Goal: Transaction & Acquisition: Purchase product/service

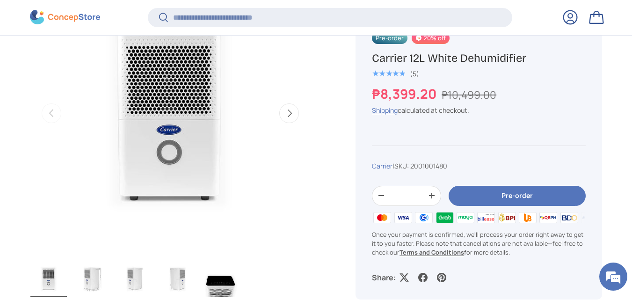
scroll to position [381, 0]
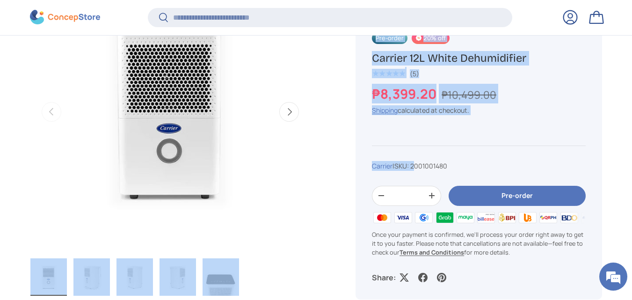
drag, startPoint x: 419, startPoint y: 163, endPoint x: 238, endPoint y: 185, distance: 182.3
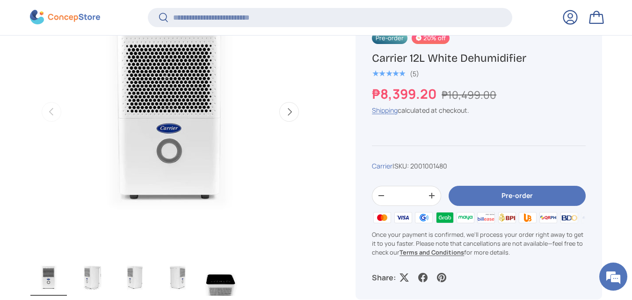
click at [460, 168] on div "Carrier | SKU: 2001001480" at bounding box center [479, 166] width 214 height 10
drag, startPoint x: 463, startPoint y: 167, endPoint x: 417, endPoint y: 167, distance: 45.4
click at [417, 167] on div "Carrier | SKU: 2001001480" at bounding box center [479, 166] width 214 height 10
copy span "2001001480"
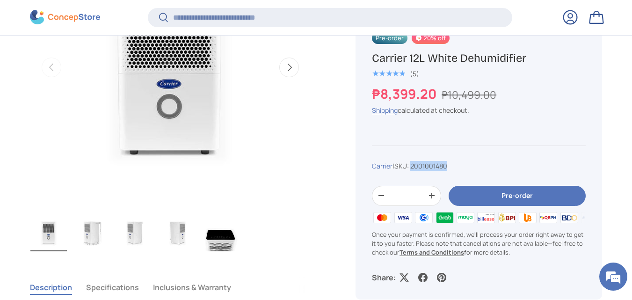
scroll to position [474, 0]
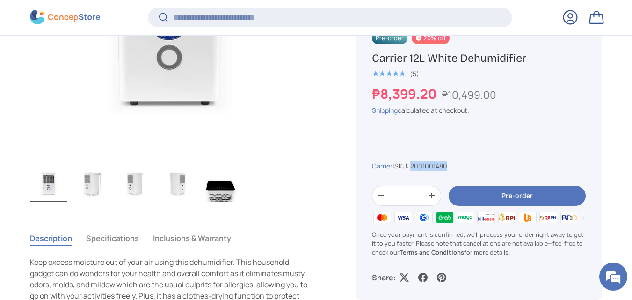
click at [58, 188] on img "Gallery Viewer" at bounding box center [48, 183] width 36 height 37
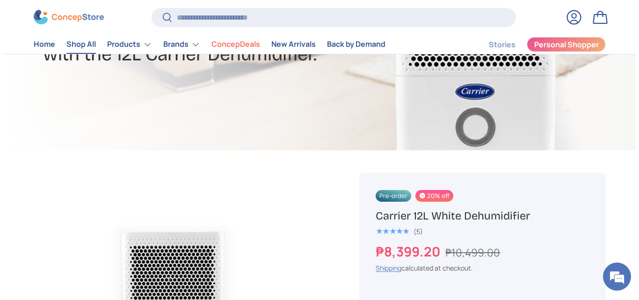
scroll to position [0, 0]
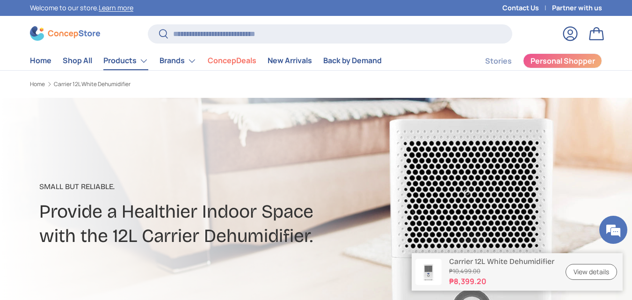
click at [125, 60] on link "Products" at bounding box center [125, 60] width 45 height 19
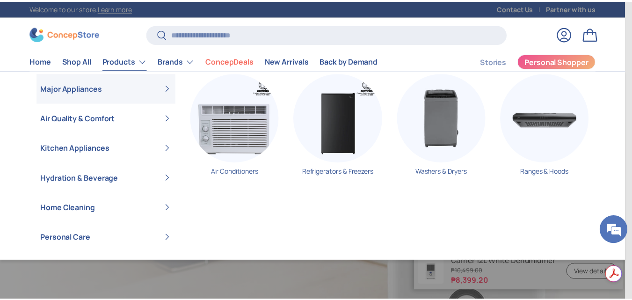
scroll to position [20, 0]
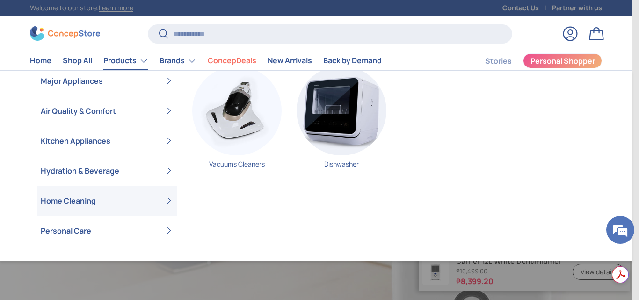
click at [231, 219] on div "Vacuums Cleaners Dishwasher" at bounding box center [386, 148] width 418 height 164
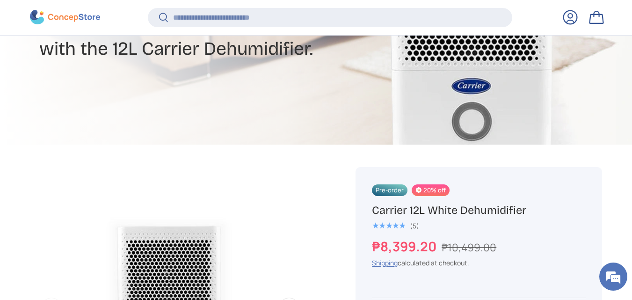
scroll to position [0, 0]
click at [397, 192] on span "Pre-order" at bounding box center [390, 190] width 36 height 12
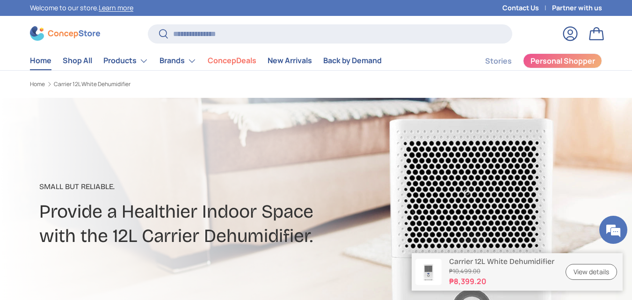
click at [41, 70] on link "Home" at bounding box center [41, 60] width 22 height 18
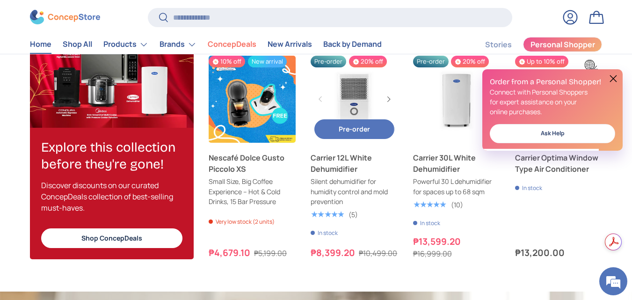
click at [340, 172] on link "Carrier 12L White Dehumidifier" at bounding box center [354, 163] width 87 height 22
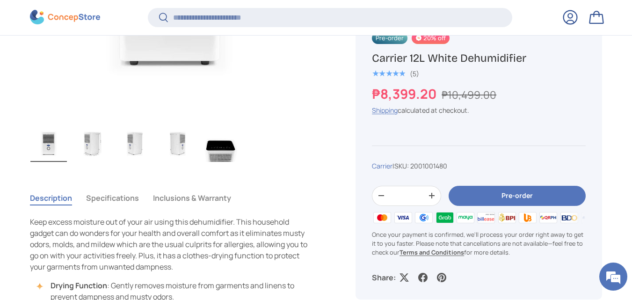
click at [89, 204] on button "Specifications" at bounding box center [112, 198] width 53 height 22
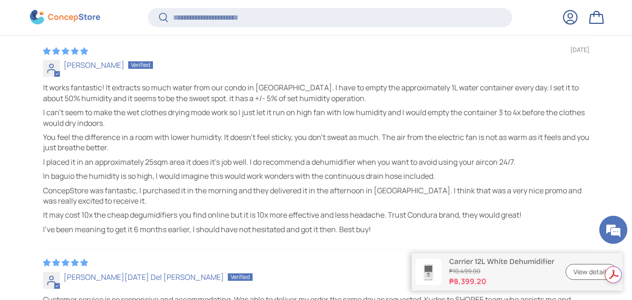
scroll to position [2234, 3746]
click at [598, 272] on link "View details" at bounding box center [590, 272] width 51 height 16
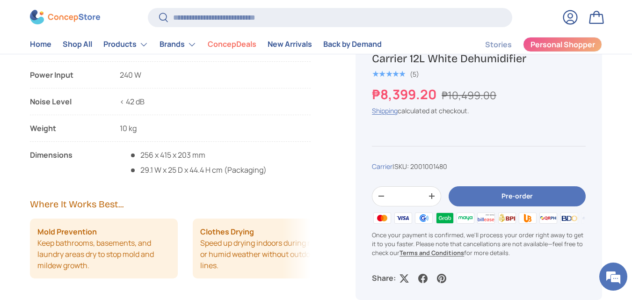
scroll to position [828, 0]
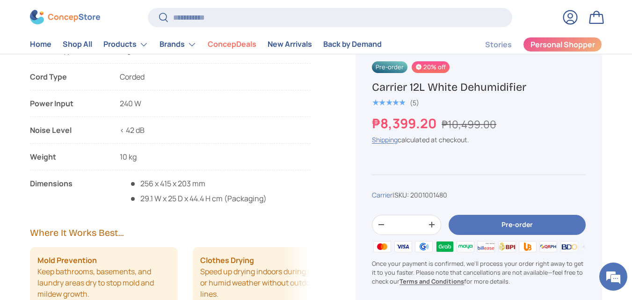
click at [504, 232] on button "Pre-order" at bounding box center [516, 225] width 137 height 20
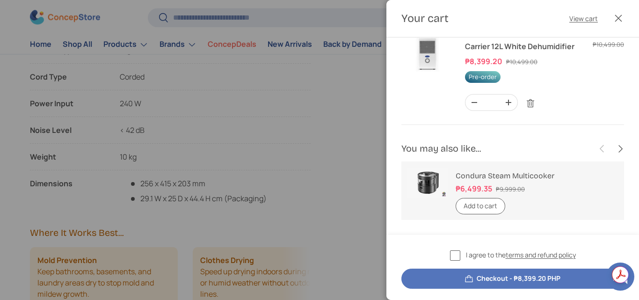
scroll to position [0, 0]
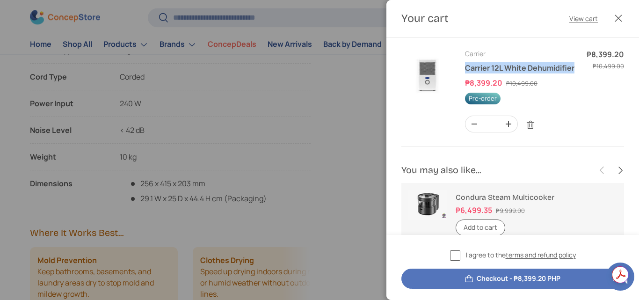
drag, startPoint x: 517, startPoint y: 79, endPoint x: 463, endPoint y: 68, distance: 54.8
click at [463, 68] on tr "Carrier Carrier 12L White Dehumidifier Sale price ₱8,399.20 Regular price ₱10,4…" at bounding box center [512, 98] width 223 height 98
copy link "Carrier 12L White Dehumidifier"
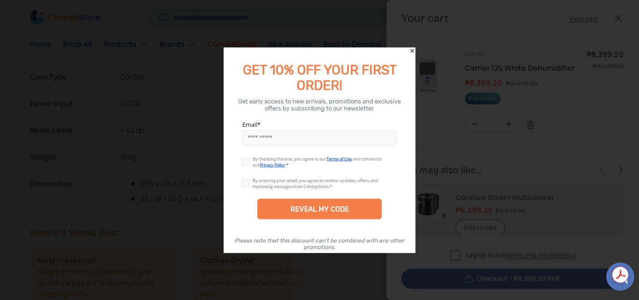
click at [412, 51] on icon "Close" at bounding box center [412, 51] width 4 height 4
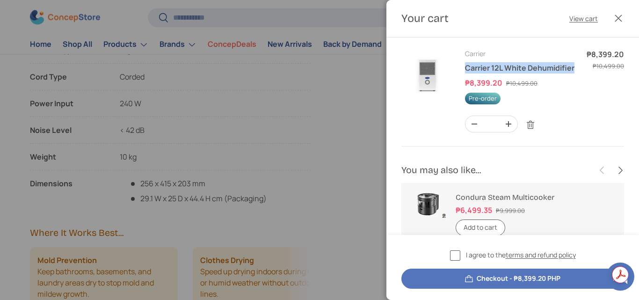
drag, startPoint x: 523, startPoint y: 80, endPoint x: 464, endPoint y: 70, distance: 60.1
click at [464, 70] on tr "Carrier Carrier 12L White Dehumidifier Sale price ₱8,399.20 Regular price ₱10,4…" at bounding box center [512, 98] width 223 height 98
copy link "Carrier 12L White Dehumidifier"
